Goal: Information Seeking & Learning: Learn about a topic

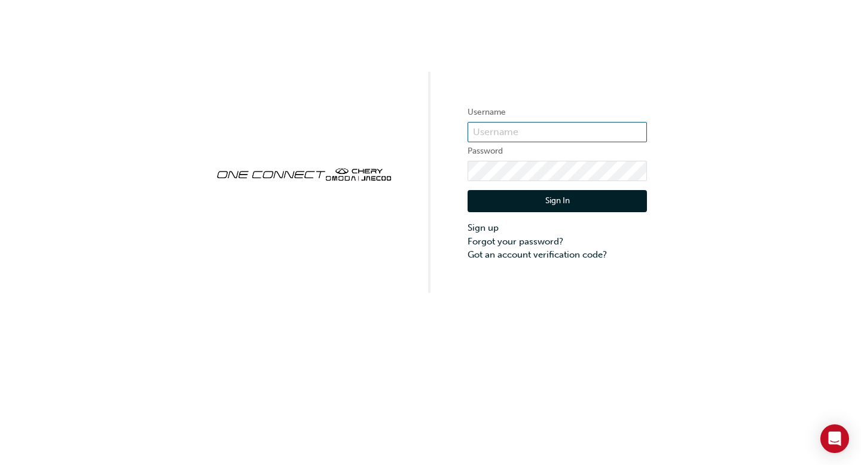
click at [554, 131] on input "text" at bounding box center [557, 132] width 179 height 20
type input "CHAU1947"
click at [576, 199] on button "Sign In" at bounding box center [557, 201] width 179 height 23
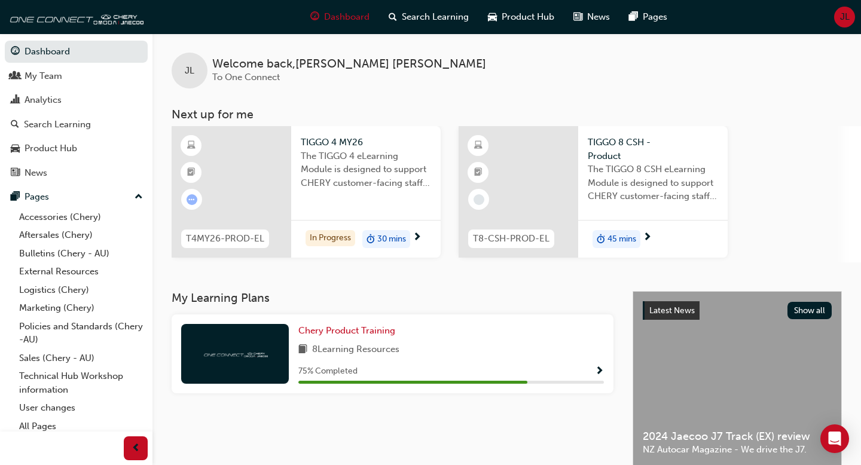
click at [355, 209] on div "TIGGO 4 MY26 The TIGGO 4 eLearning Module is designed to support CHERY customer…" at bounding box center [365, 192] width 149 height 132
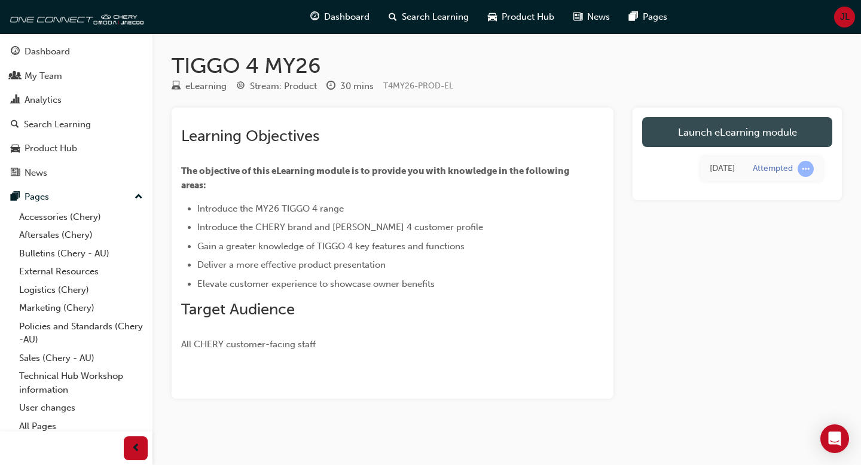
click at [727, 133] on link "Launch eLearning module" at bounding box center [737, 132] width 190 height 30
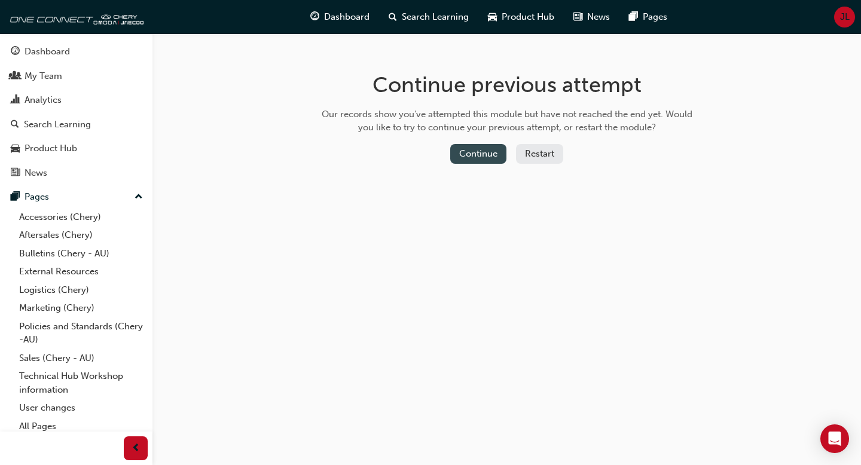
click at [482, 147] on button "Continue" at bounding box center [478, 154] width 56 height 20
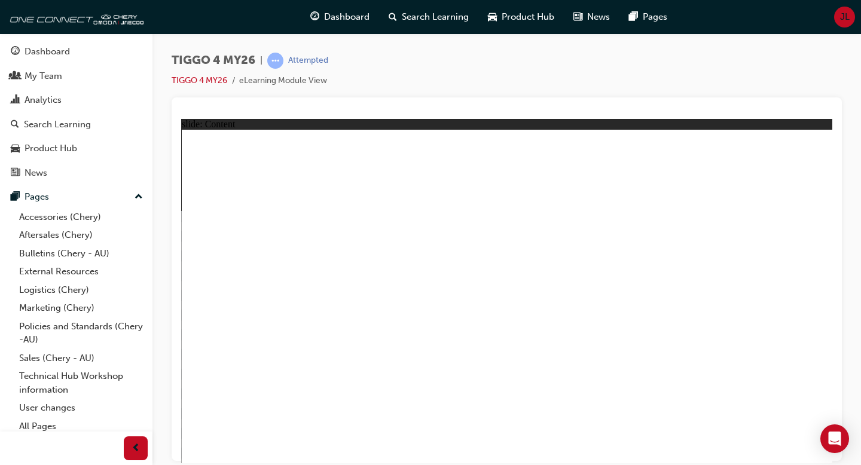
drag, startPoint x: 401, startPoint y: 364, endPoint x: 411, endPoint y: 373, distance: 13.5
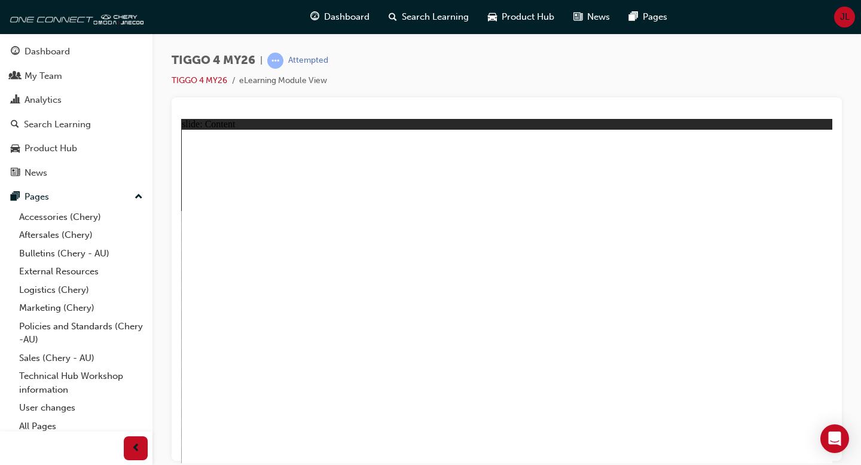
drag, startPoint x: 498, startPoint y: 240, endPoint x: 488, endPoint y: 248, distance: 12.0
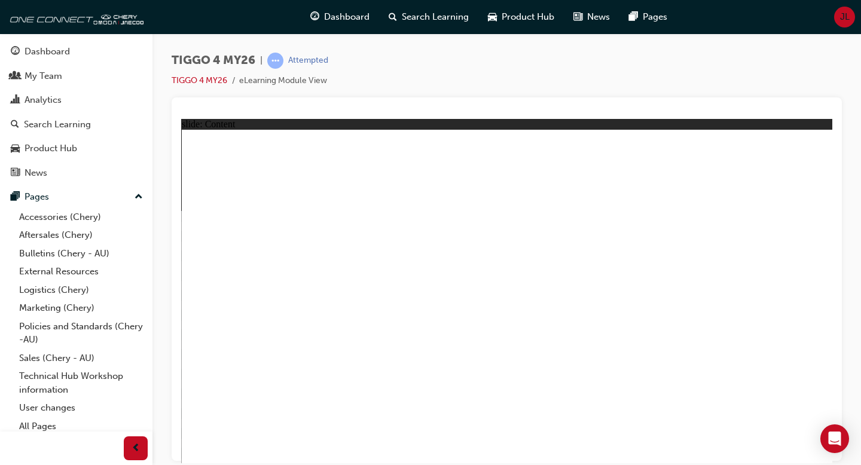
drag, startPoint x: 376, startPoint y: 252, endPoint x: 517, endPoint y: 260, distance: 141.9
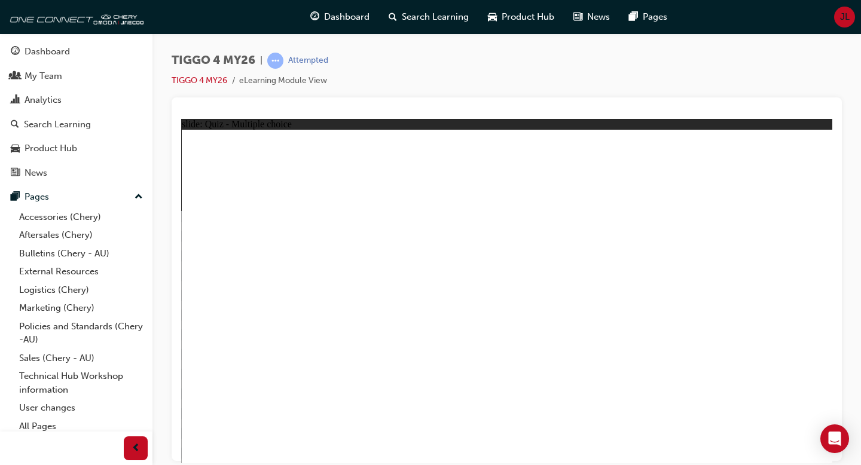
radio input "true"
drag, startPoint x: 650, startPoint y: 239, endPoint x: 268, endPoint y: 368, distance: 403.3
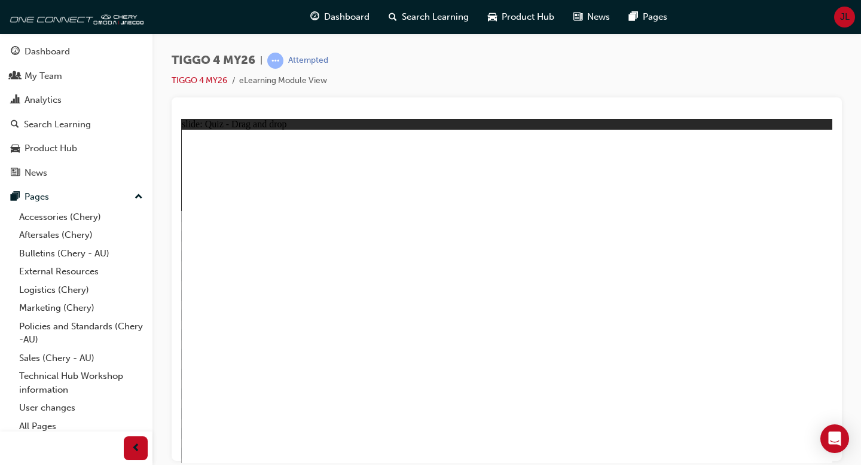
drag, startPoint x: 386, startPoint y: 250, endPoint x: 385, endPoint y: 381, distance: 131.6
drag, startPoint x: 249, startPoint y: 242, endPoint x: 501, endPoint y: 370, distance: 282.7
drag, startPoint x: 516, startPoint y: 237, endPoint x: 639, endPoint y: 371, distance: 181.6
drag, startPoint x: 773, startPoint y: 252, endPoint x: 773, endPoint y: 370, distance: 118.4
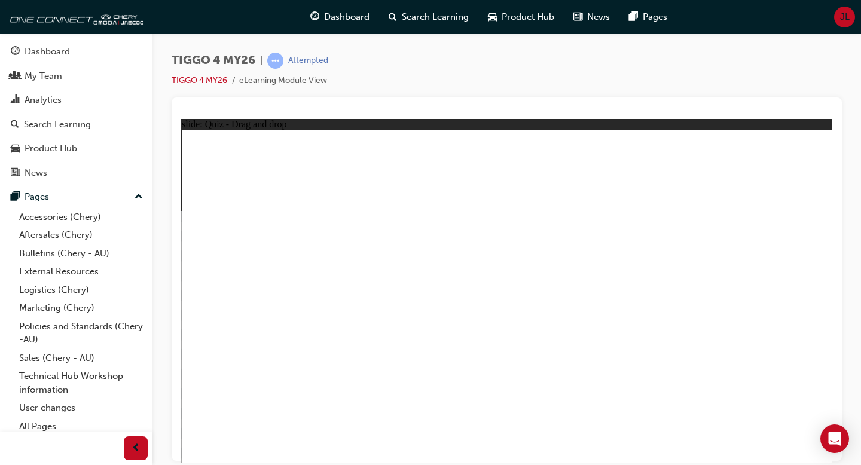
radio input "true"
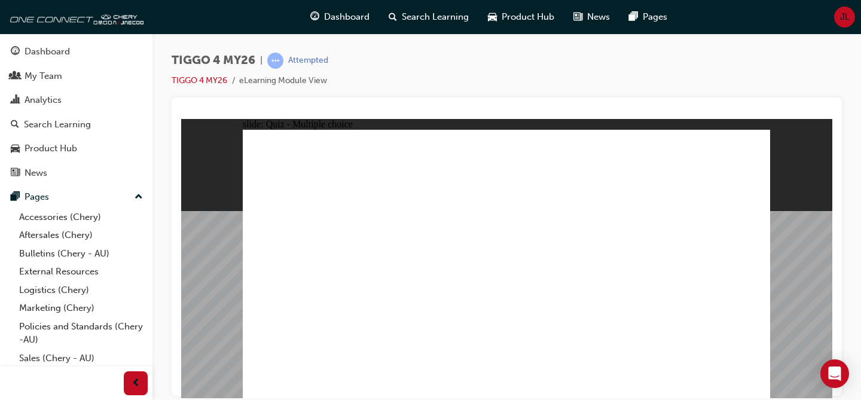
radio input "true"
drag, startPoint x: 401, startPoint y: 242, endPoint x: 551, endPoint y: 206, distance: 154.3
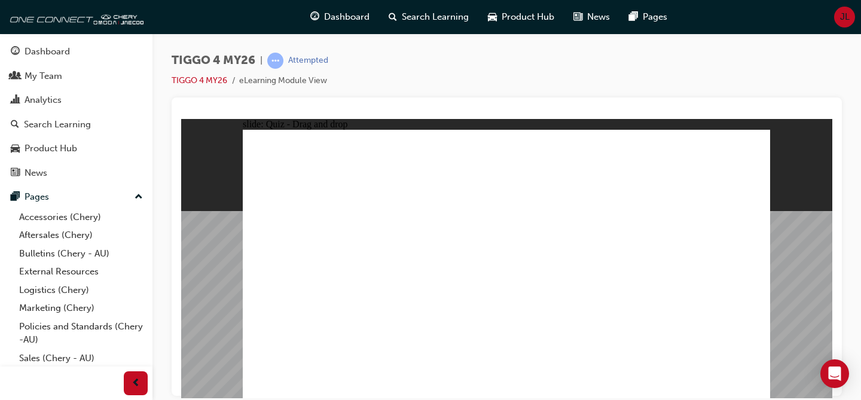
drag, startPoint x: 439, startPoint y: 261, endPoint x: 704, endPoint y: 193, distance: 273.5
drag, startPoint x: 438, startPoint y: 291, endPoint x: 706, endPoint y: 229, distance: 274.4
drag, startPoint x: 307, startPoint y: 237, endPoint x: 680, endPoint y: 259, distance: 374.3
drag, startPoint x: 322, startPoint y: 294, endPoint x: 582, endPoint y: 235, distance: 267.3
drag, startPoint x: 312, startPoint y: 268, endPoint x: 682, endPoint y: 255, distance: 371.0
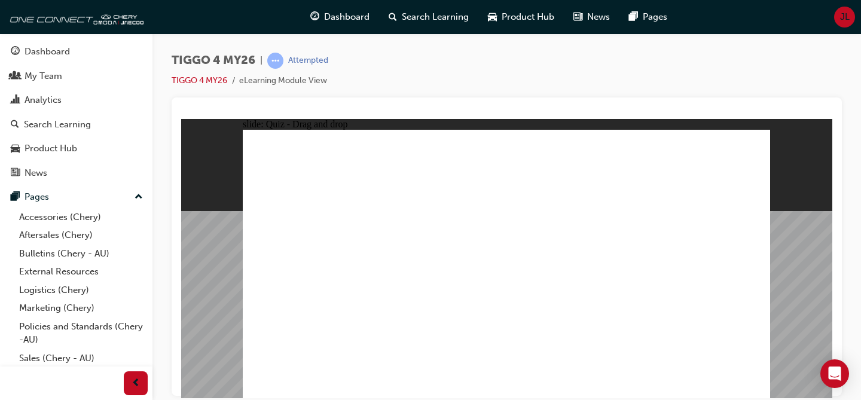
drag, startPoint x: 314, startPoint y: 321, endPoint x: 682, endPoint y: 303, distance: 368.8
radio input "true"
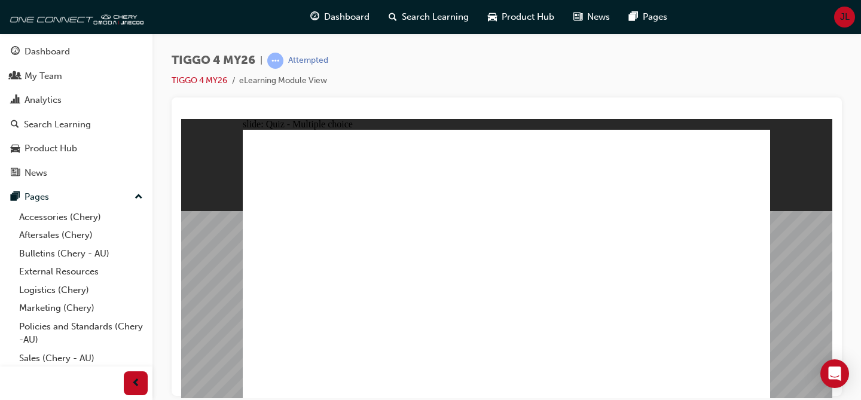
radio input "true"
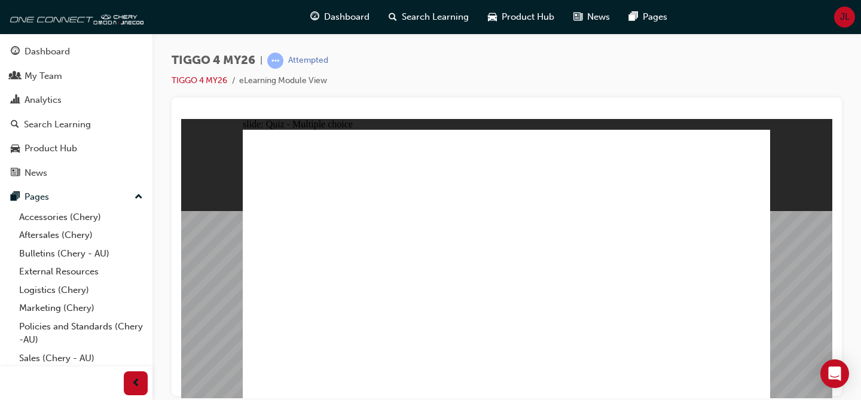
radio input "true"
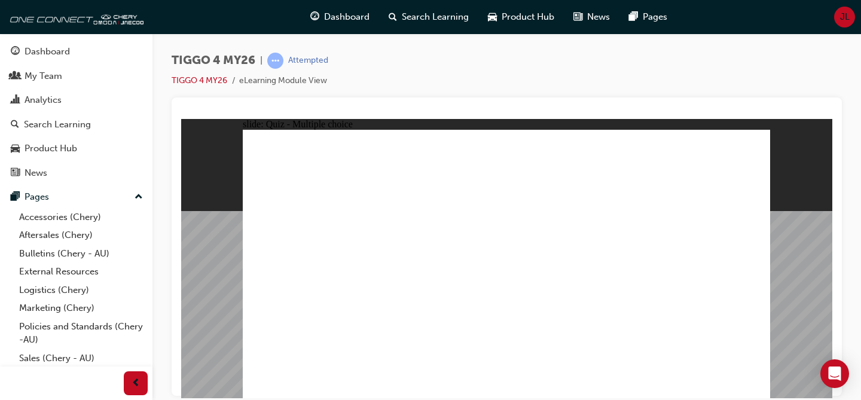
radio input "true"
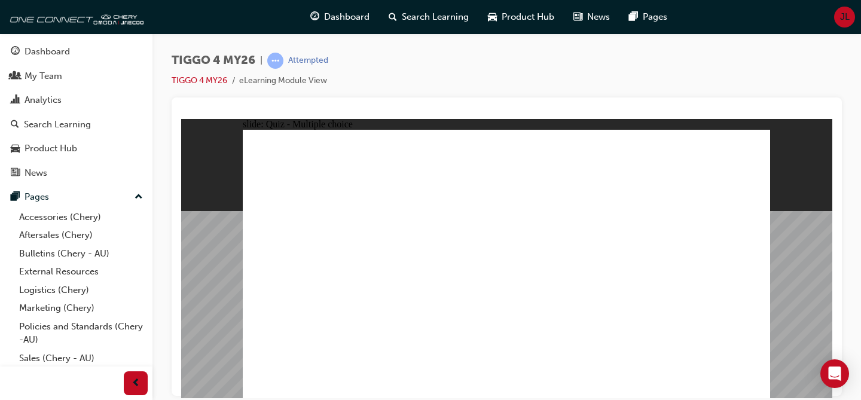
radio input "true"
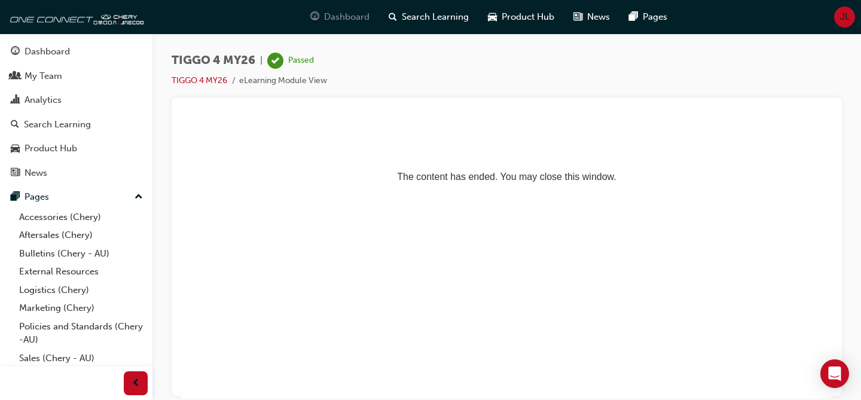
click at [348, 22] on span "Dashboard" at bounding box center [346, 17] width 45 height 14
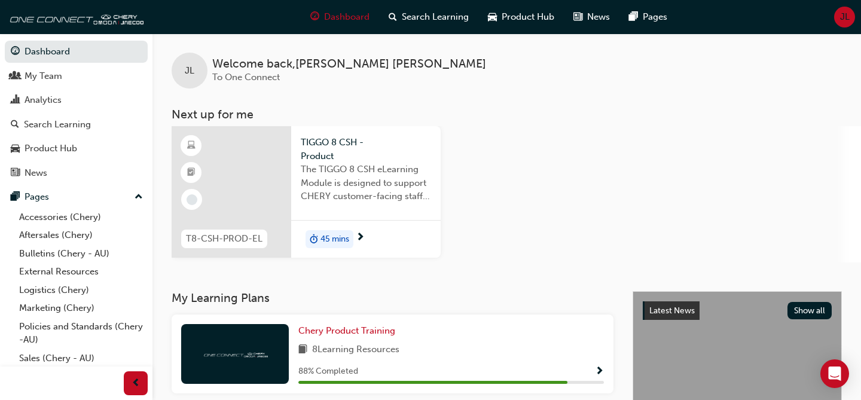
click at [332, 146] on span "TIGGO 8 CSH - Product" at bounding box center [366, 149] width 130 height 27
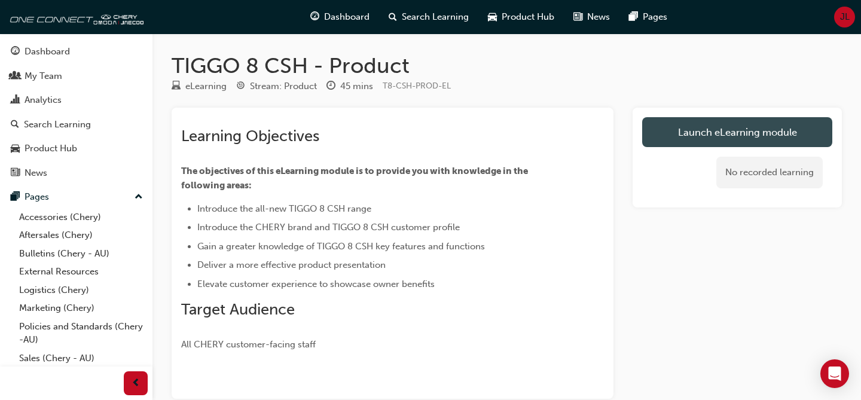
click at [692, 135] on link "Launch eLearning module" at bounding box center [737, 132] width 190 height 30
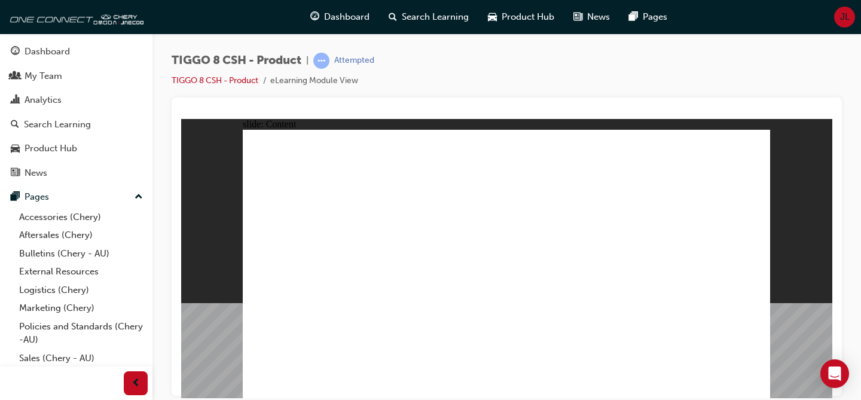
drag, startPoint x: 691, startPoint y: 274, endPoint x: 671, endPoint y: 270, distance: 20.3
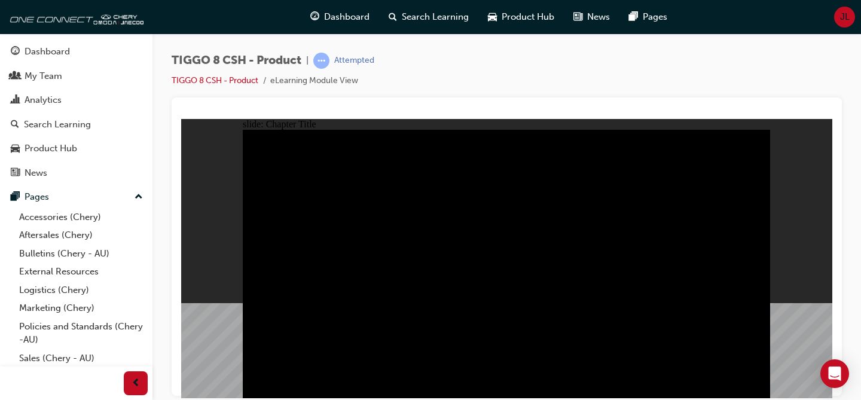
type input "23"
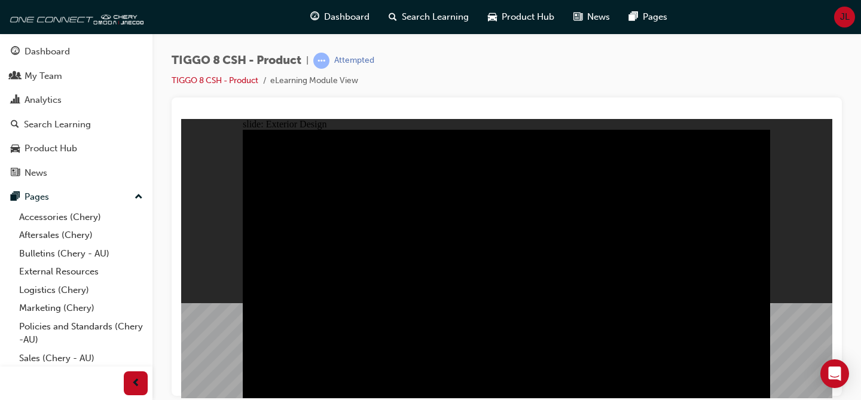
drag, startPoint x: 279, startPoint y: 150, endPoint x: 422, endPoint y: 184, distance: 146.9
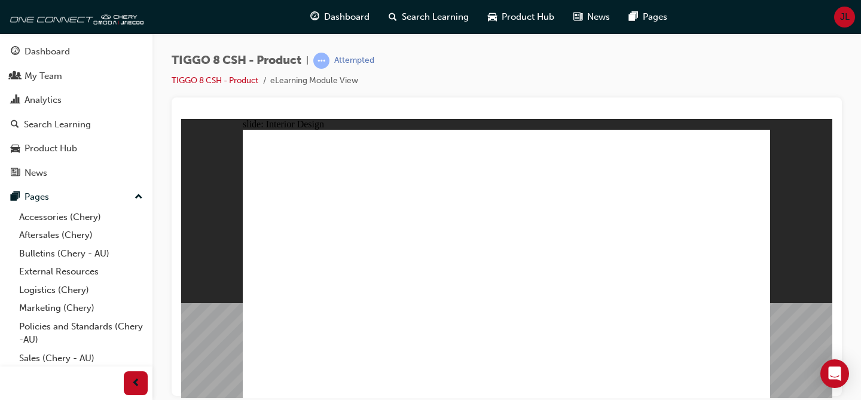
drag, startPoint x: 714, startPoint y: 250, endPoint x: 712, endPoint y: 264, distance: 13.9
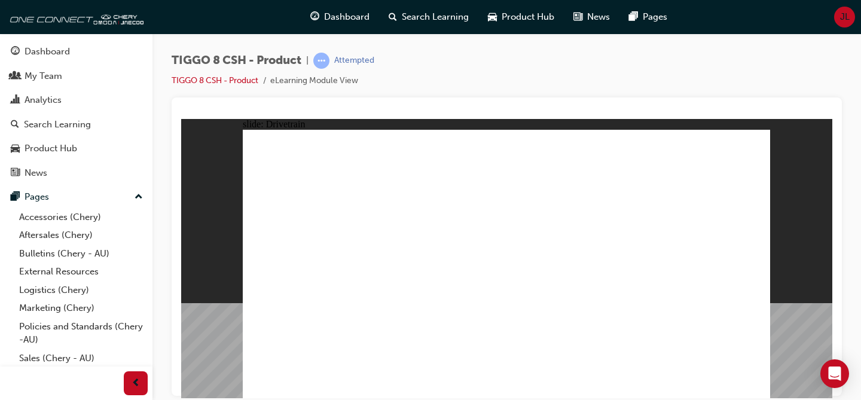
type input "24"
drag, startPoint x: 300, startPoint y: 250, endPoint x: 417, endPoint y: 258, distance: 116.9
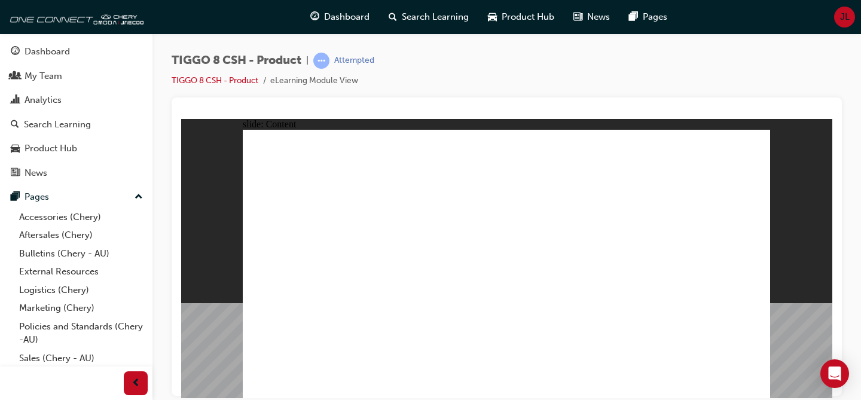
drag, startPoint x: 343, startPoint y: 326, endPoint x: 418, endPoint y: 325, distance: 75.4
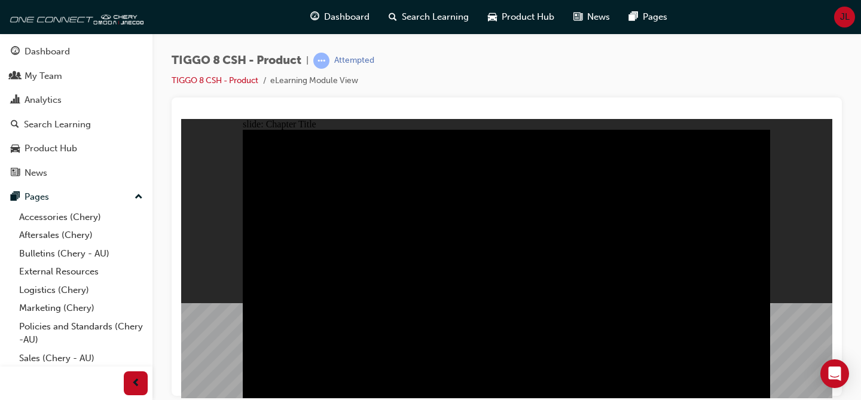
radio input "true"
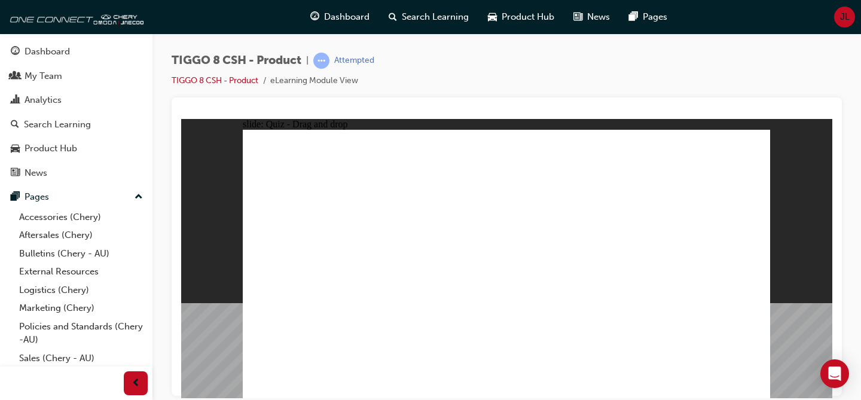
drag, startPoint x: 655, startPoint y: 209, endPoint x: 708, endPoint y: 271, distance: 81.9
drag, startPoint x: 505, startPoint y: 156, endPoint x: 614, endPoint y: 285, distance: 169.3
drag, startPoint x: 530, startPoint y: 217, endPoint x: 387, endPoint y: 283, distance: 156.8
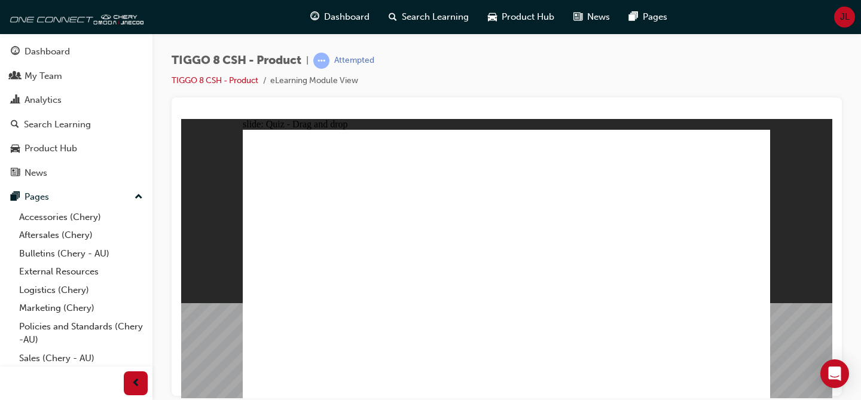
drag, startPoint x: 596, startPoint y: 163, endPoint x: 509, endPoint y: 283, distance: 148.3
drag, startPoint x: 716, startPoint y: 139, endPoint x: 316, endPoint y: 264, distance: 419.7
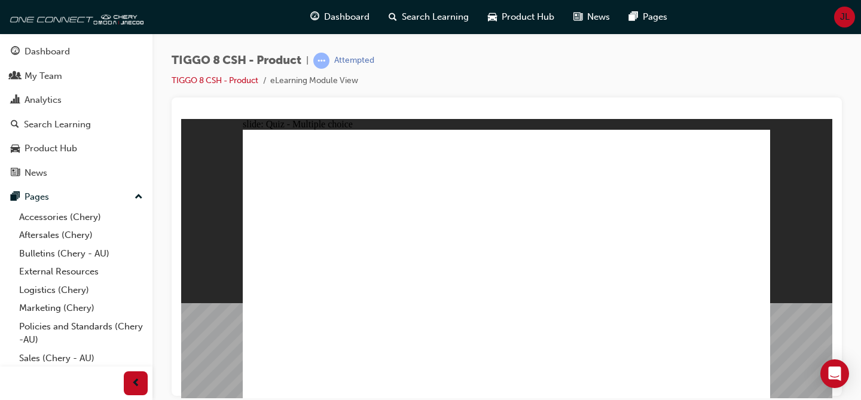
checkbox input "true"
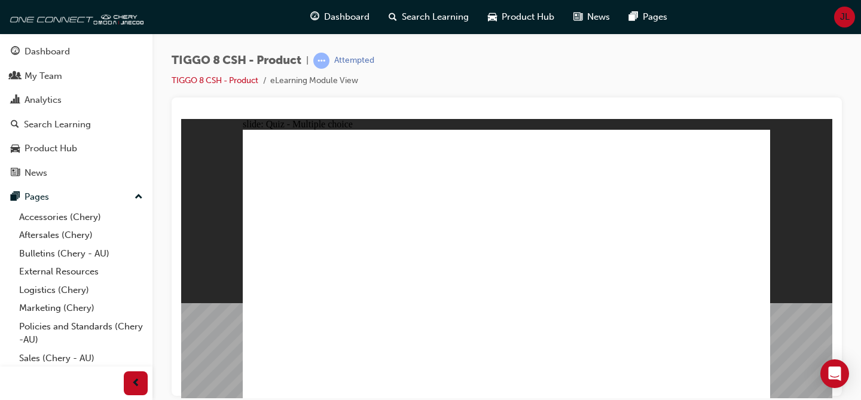
radio input "true"
drag, startPoint x: 527, startPoint y: 154, endPoint x: 549, endPoint y: 298, distance: 145.2
drag, startPoint x: 608, startPoint y: 152, endPoint x: 588, endPoint y: 296, distance: 145.5
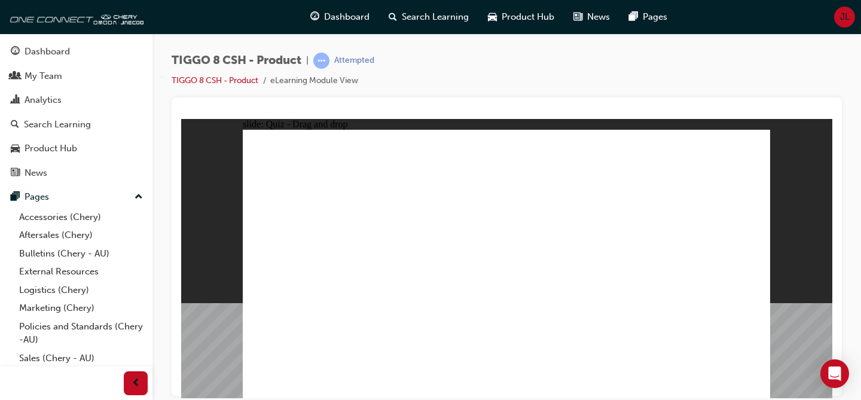
drag, startPoint x: 629, startPoint y: 176, endPoint x: 595, endPoint y: 323, distance: 150.4
drag, startPoint x: 696, startPoint y: 157, endPoint x: 616, endPoint y: 318, distance: 179.4
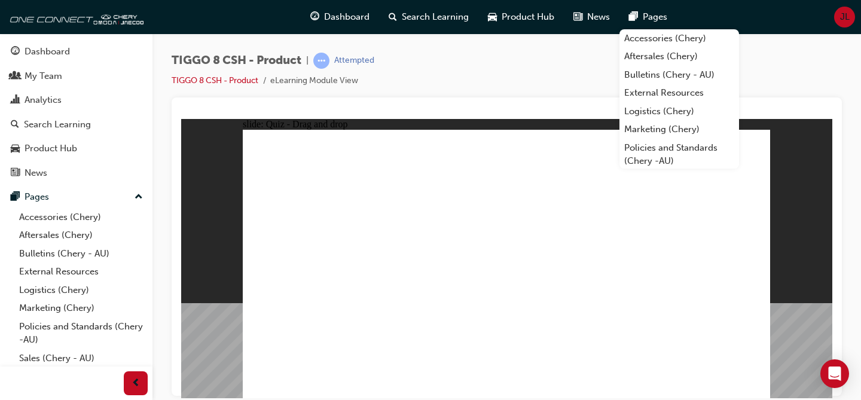
drag, startPoint x: 511, startPoint y: 170, endPoint x: 540, endPoint y: 322, distance: 154.6
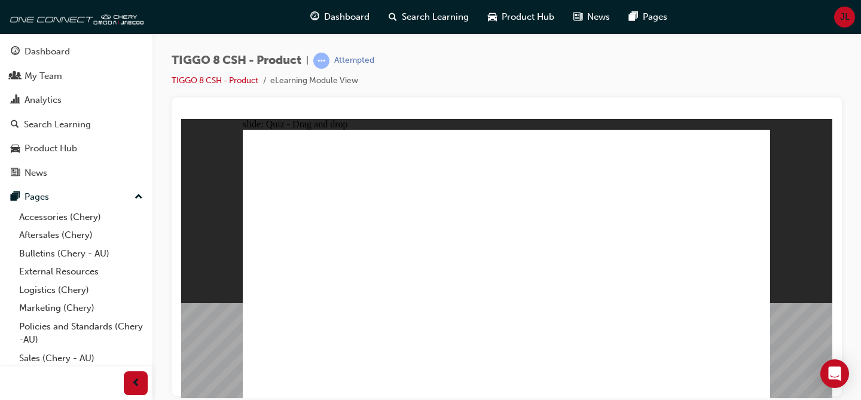
drag, startPoint x: 590, startPoint y: 191, endPoint x: 362, endPoint y: 300, distance: 251.9
drag, startPoint x: 606, startPoint y: 193, endPoint x: 351, endPoint y: 313, distance: 282.5
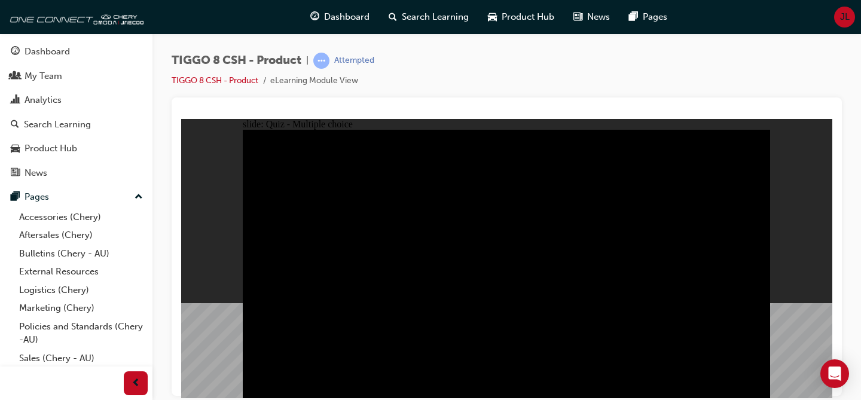
radio input "true"
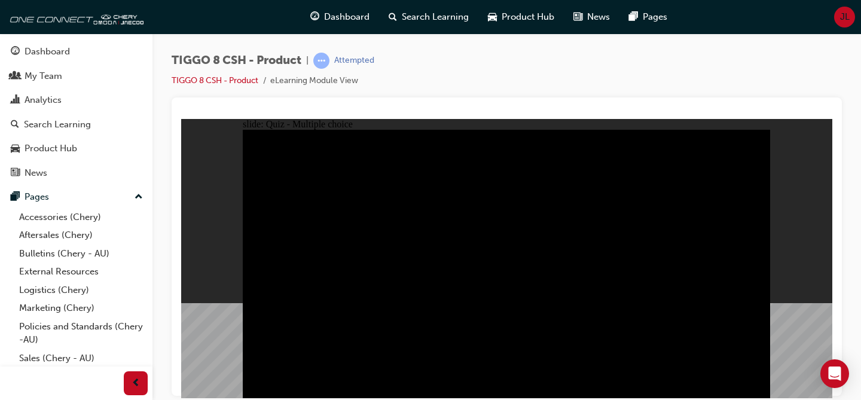
radio input "true"
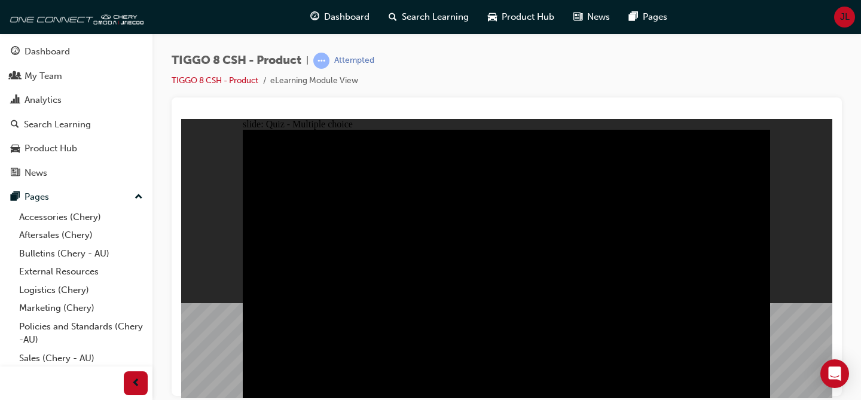
drag, startPoint x: 442, startPoint y: 310, endPoint x: 443, endPoint y: 303, distance: 6.6
drag, startPoint x: 512, startPoint y: 316, endPoint x: 514, endPoint y: 309, distance: 7.9
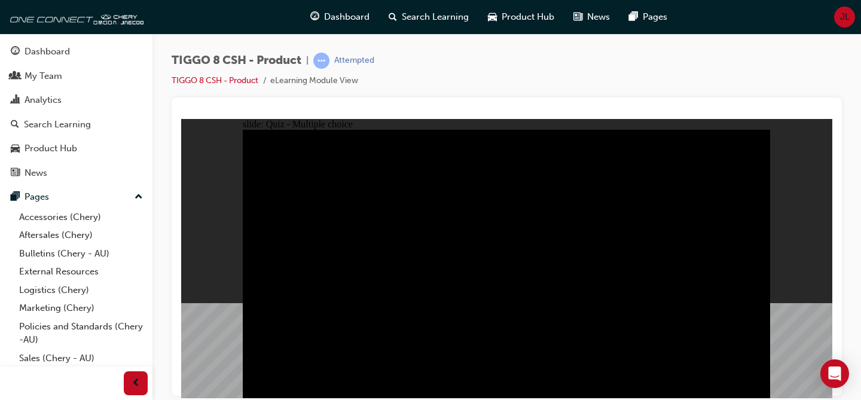
checkbox input "true"
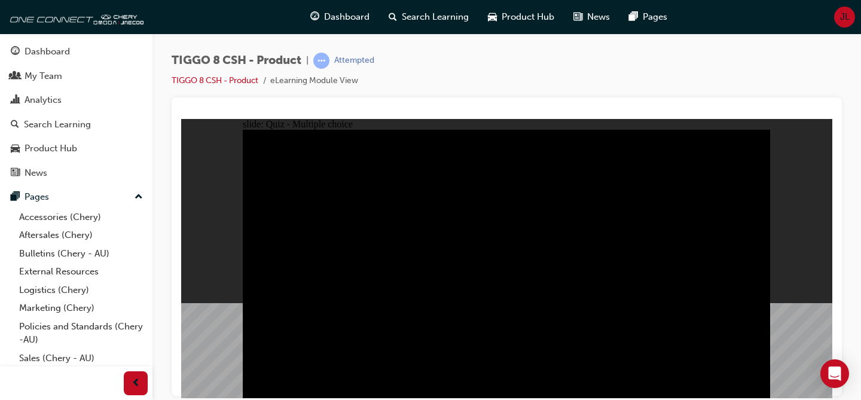
checkbox input "false"
checkbox input "true"
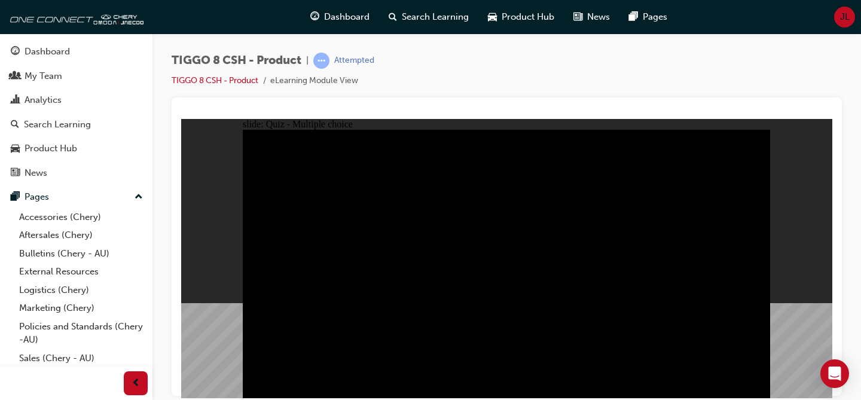
checkbox input "true"
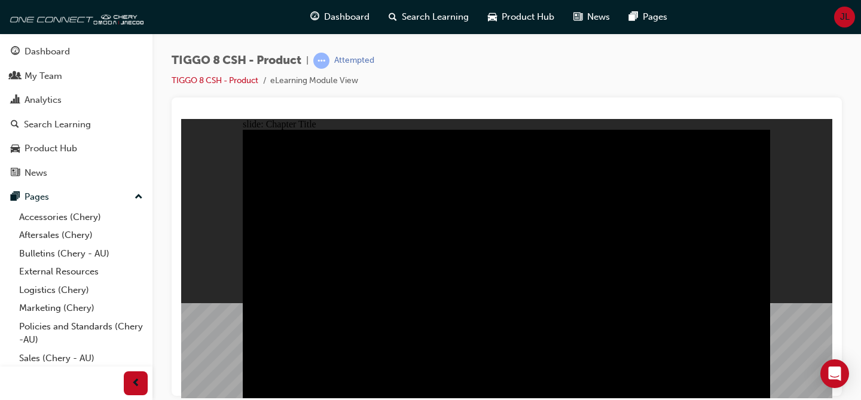
radio input "true"
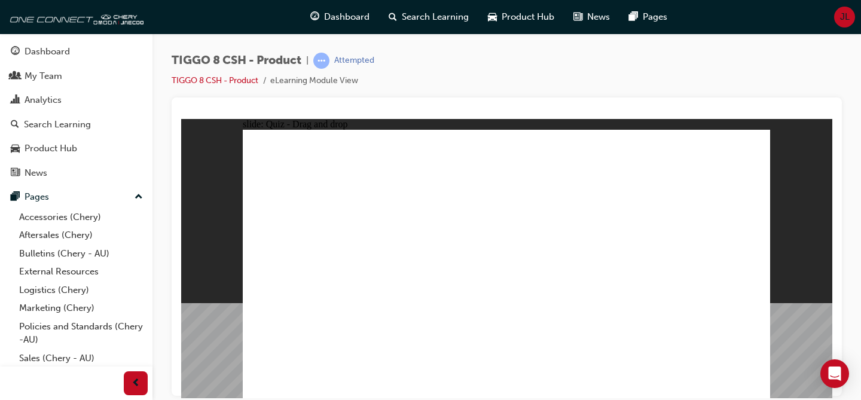
drag, startPoint x: 606, startPoint y: 159, endPoint x: 418, endPoint y: 283, distance: 225.7
drag, startPoint x: 573, startPoint y: 214, endPoint x: 541, endPoint y: 283, distance: 76.2
drag, startPoint x: 666, startPoint y: 206, endPoint x: 722, endPoint y: 277, distance: 91.1
drag, startPoint x: 508, startPoint y: 153, endPoint x: 618, endPoint y: 271, distance: 161.6
drag, startPoint x: 715, startPoint y: 155, endPoint x: 319, endPoint y: 264, distance: 410.1
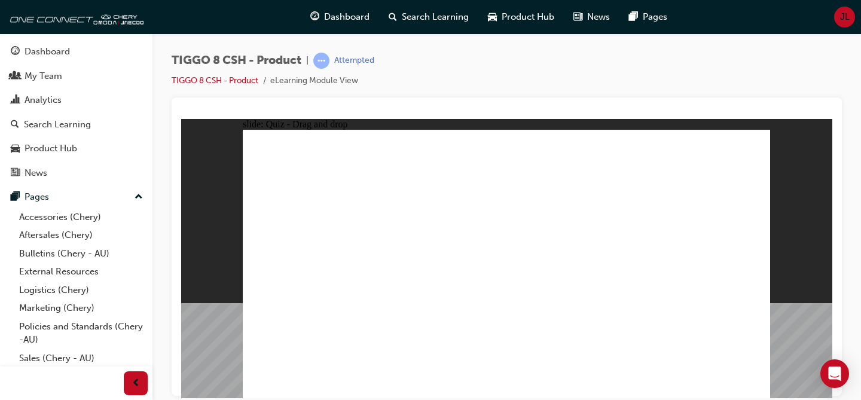
checkbox input "true"
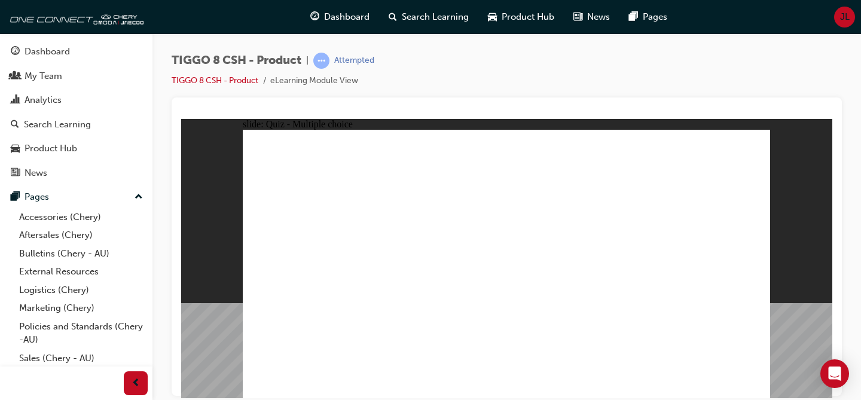
radio input "true"
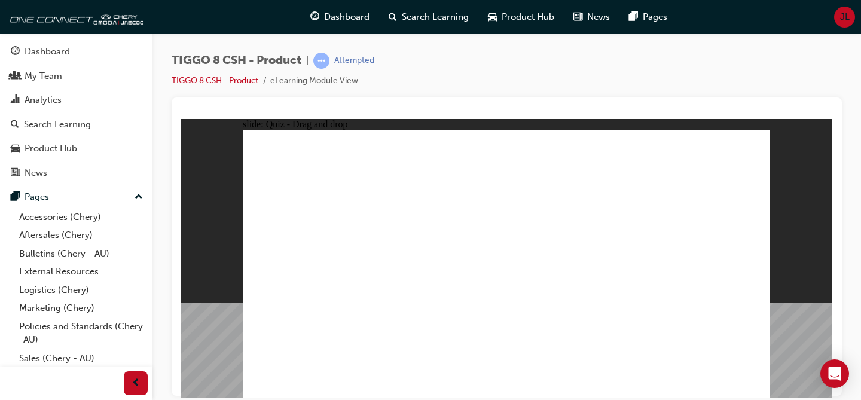
drag, startPoint x: 608, startPoint y: 194, endPoint x: 593, endPoint y: 297, distance: 103.3
drag, startPoint x: 633, startPoint y: 178, endPoint x: 594, endPoint y: 330, distance: 157.5
drag, startPoint x: 607, startPoint y: 160, endPoint x: 573, endPoint y: 318, distance: 161.4
drag, startPoint x: 527, startPoint y: 155, endPoint x: 554, endPoint y: 305, distance: 152.6
drag, startPoint x: 515, startPoint y: 169, endPoint x: 559, endPoint y: 340, distance: 176.6
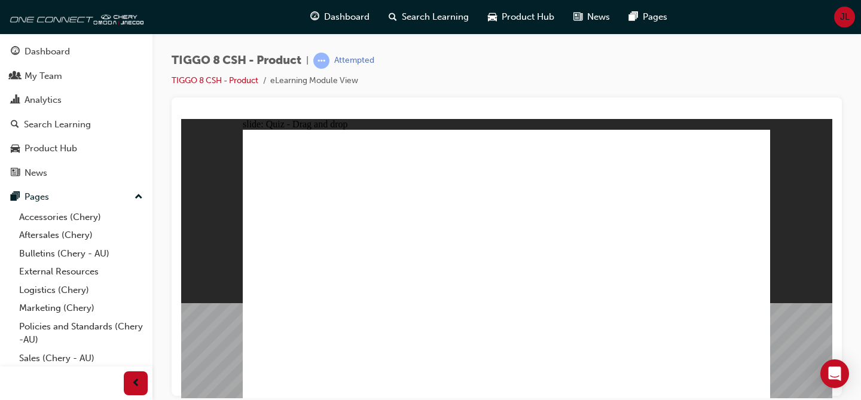
drag, startPoint x: 710, startPoint y: 149, endPoint x: 622, endPoint y: 328, distance: 198.4
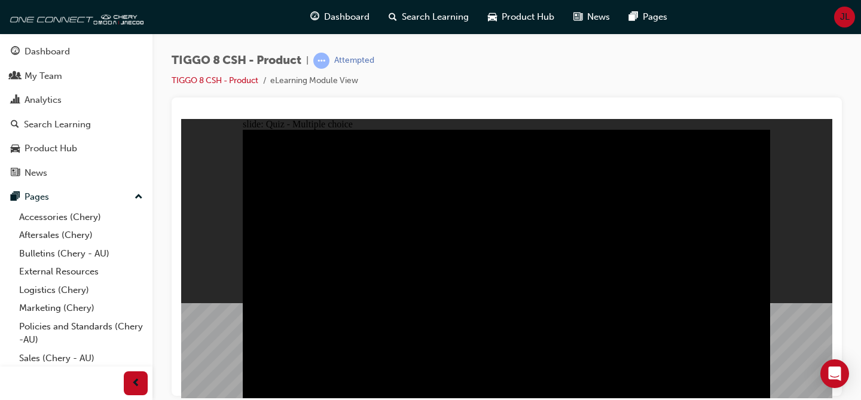
radio input "true"
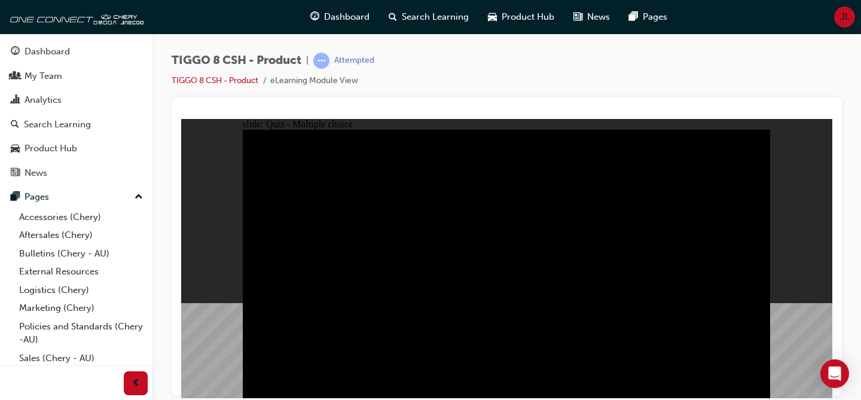
radio input "true"
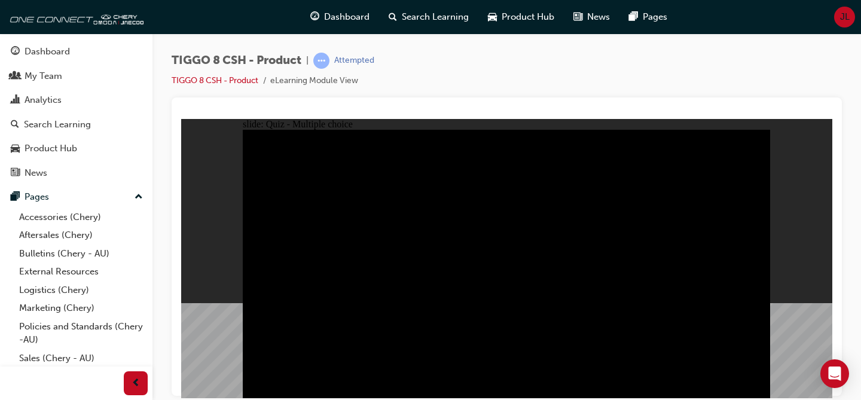
radio input "true"
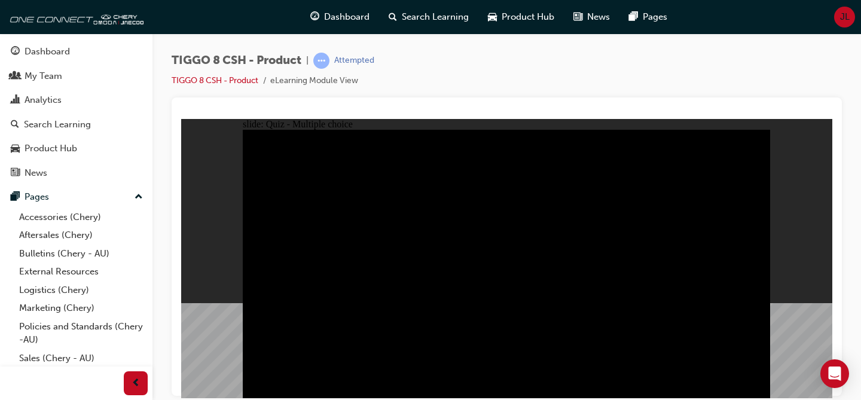
checkbox input "true"
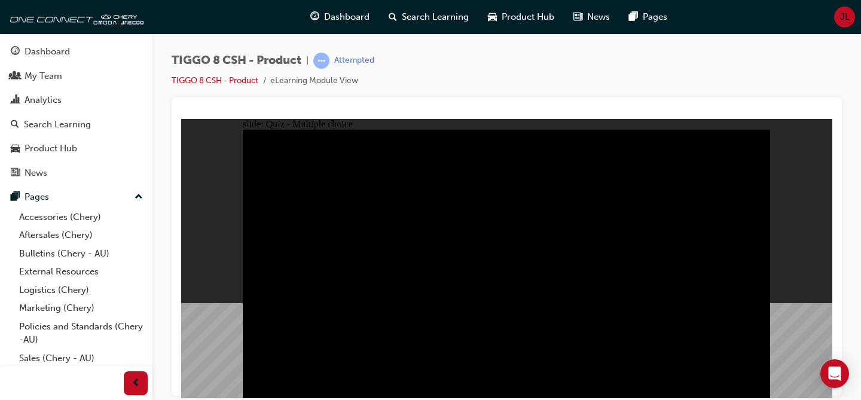
checkbox input "true"
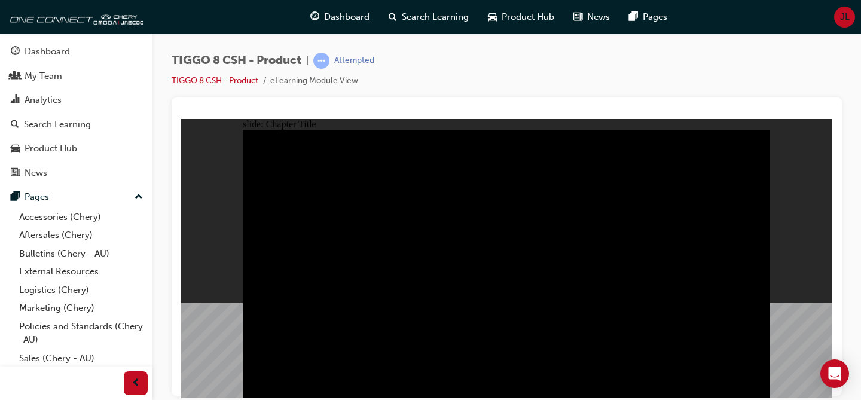
radio input "true"
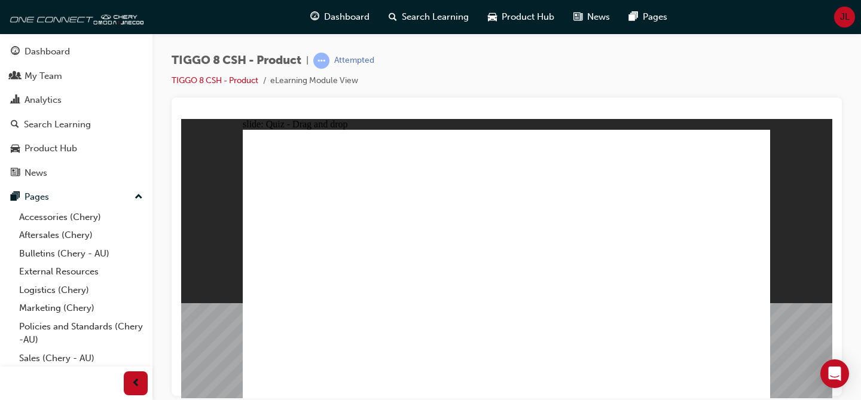
drag, startPoint x: 600, startPoint y: 154, endPoint x: 411, endPoint y: 276, distance: 225.7
drag, startPoint x: 569, startPoint y: 207, endPoint x: 521, endPoint y: 270, distance: 79.8
drag, startPoint x: 683, startPoint y: 205, endPoint x: 738, endPoint y: 276, distance: 89.9
drag, startPoint x: 722, startPoint y: 146, endPoint x: 343, endPoint y: 260, distance: 395.9
drag, startPoint x: 502, startPoint y: 144, endPoint x: 619, endPoint y: 269, distance: 171.4
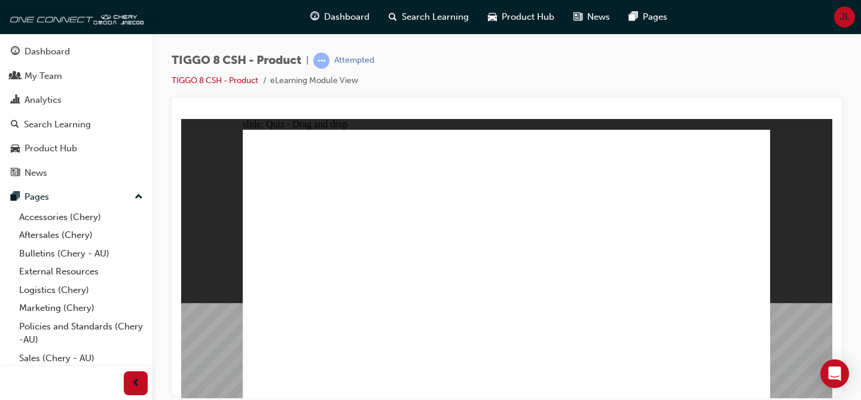
checkbox input "true"
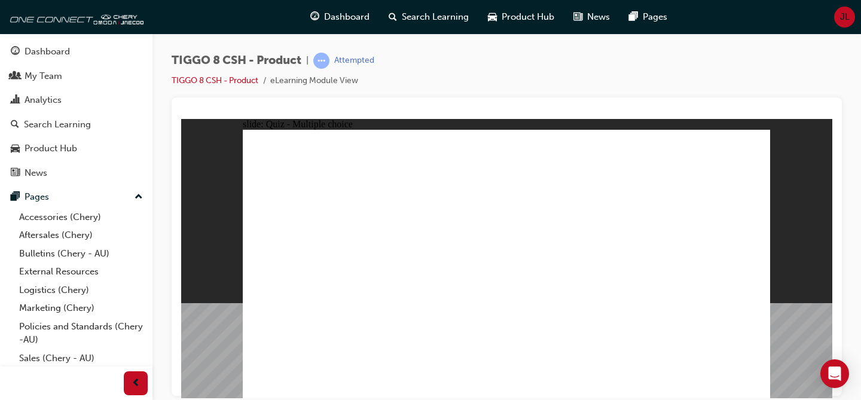
radio input "true"
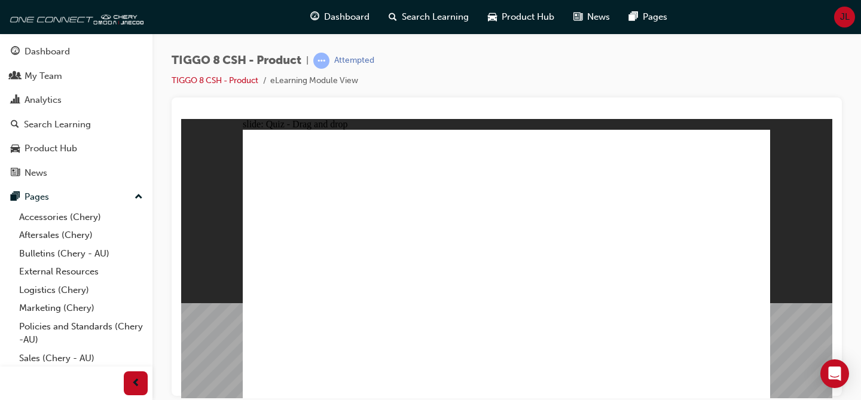
drag, startPoint x: 599, startPoint y: 196, endPoint x: 350, endPoint y: 326, distance: 281.1
drag, startPoint x: 521, startPoint y: 157, endPoint x: 563, endPoint y: 297, distance: 146.2
drag, startPoint x: 518, startPoint y: 172, endPoint x: 533, endPoint y: 327, distance: 155.6
drag, startPoint x: 613, startPoint y: 169, endPoint x: 585, endPoint y: 313, distance: 146.2
drag, startPoint x: 613, startPoint y: 193, endPoint x: 608, endPoint y: 314, distance: 120.9
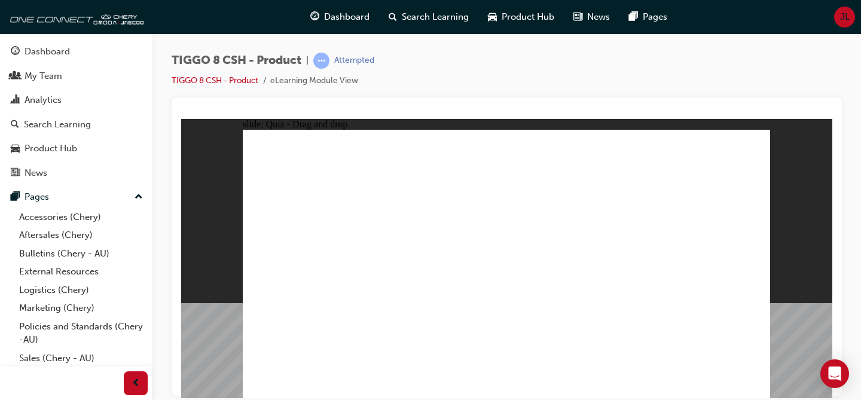
drag, startPoint x: 628, startPoint y: 159, endPoint x: 600, endPoint y: 310, distance: 153.8
drag, startPoint x: 730, startPoint y: 154, endPoint x: 651, endPoint y: 321, distance: 185.1
drag, startPoint x: 707, startPoint y: 173, endPoint x: 597, endPoint y: 326, distance: 188.5
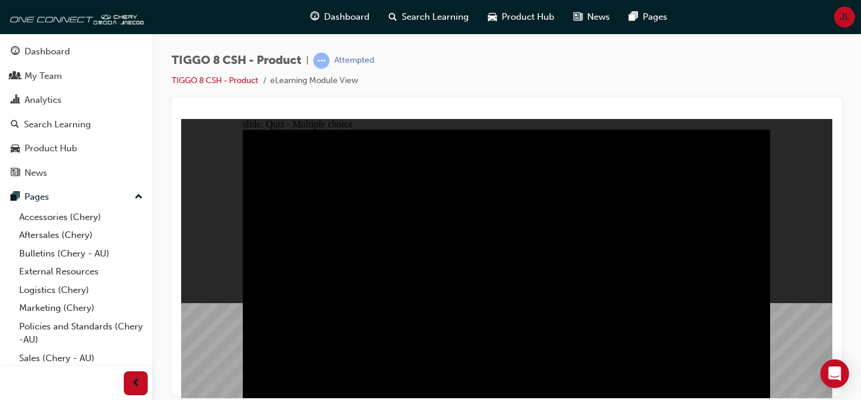
radio input "true"
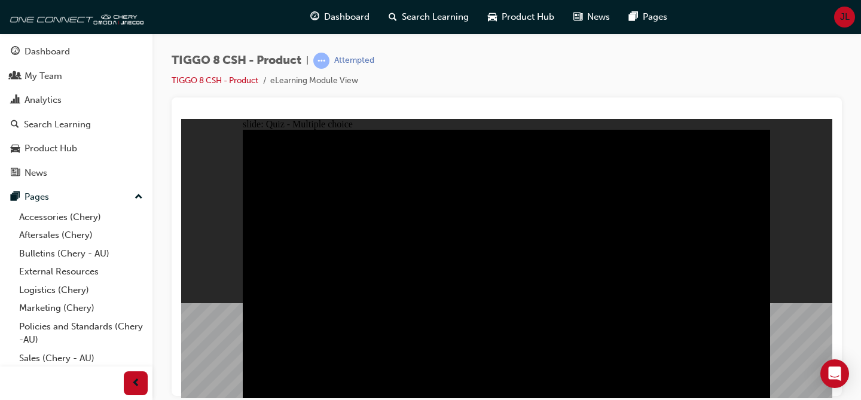
radio input "true"
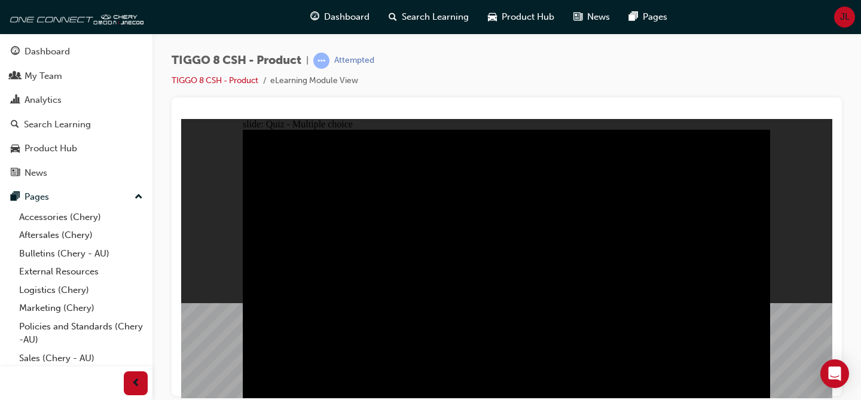
radio input "true"
checkbox input "true"
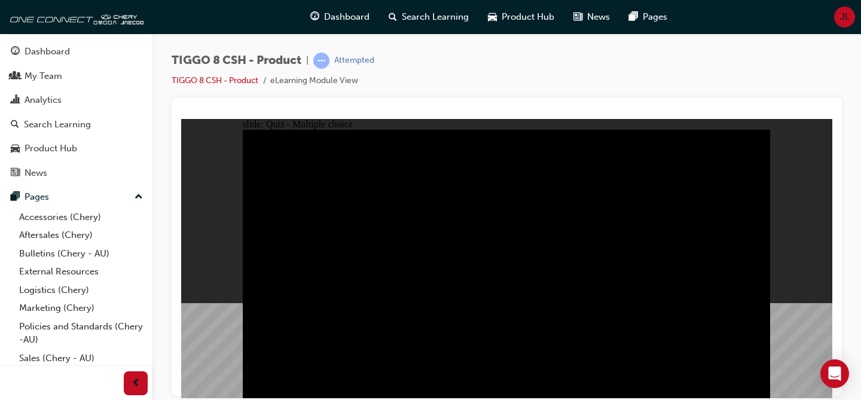
checkbox input "true"
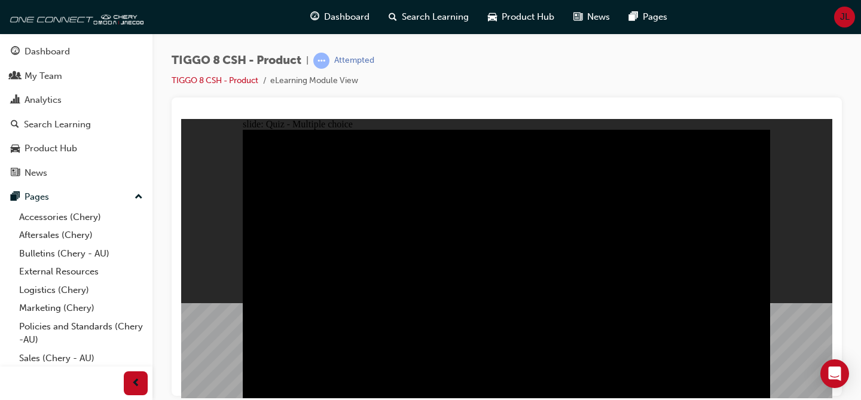
checkbox input "true"
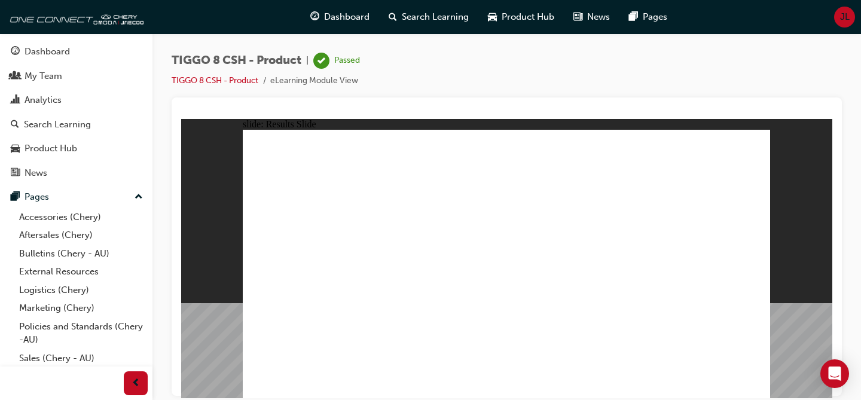
click at [79, 56] on div "Dashboard" at bounding box center [76, 51] width 131 height 15
